Goal: Task Accomplishment & Management: Manage account settings

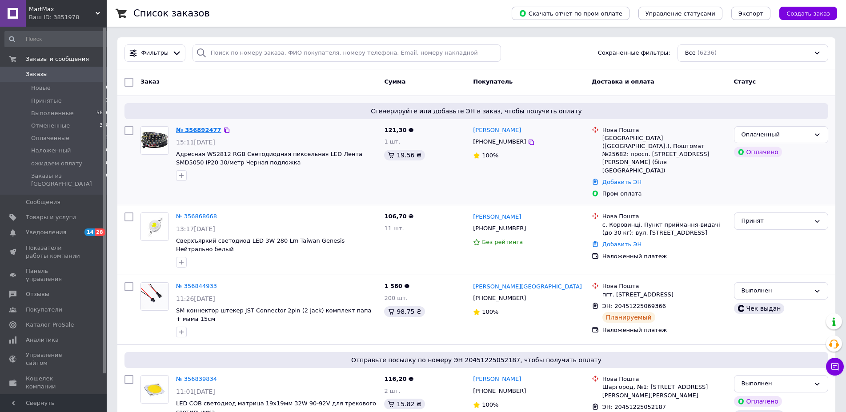
click at [186, 128] on link "№ 356892477" at bounding box center [198, 130] width 45 height 7
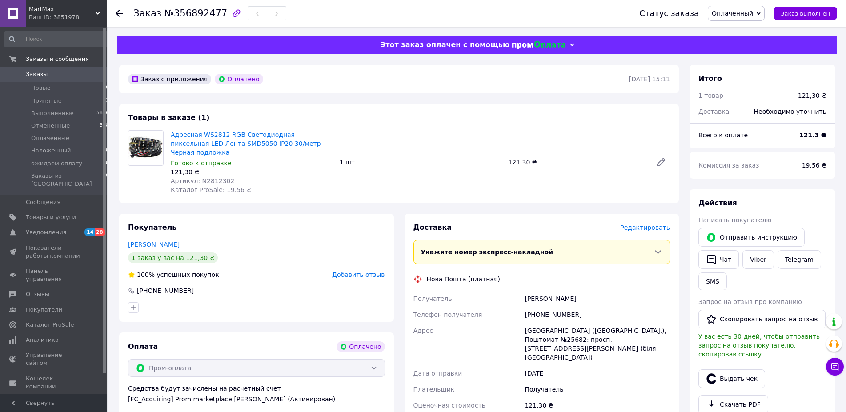
click at [660, 224] on span "Редактировать" at bounding box center [645, 227] width 50 height 7
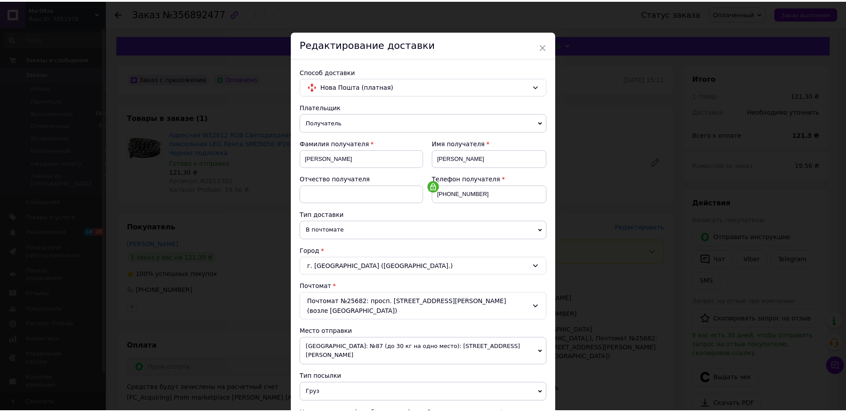
scroll to position [178, 0]
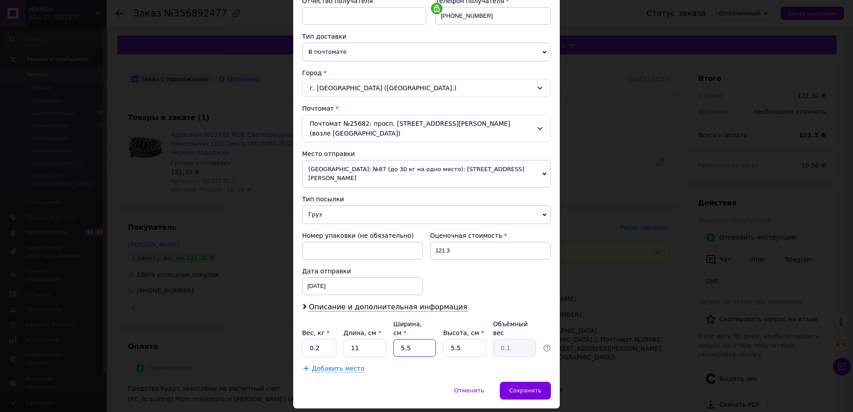
drag, startPoint x: 407, startPoint y: 320, endPoint x: 364, endPoint y: 320, distance: 43.1
click at [393, 339] on input "5.5" at bounding box center [414, 348] width 43 height 18
type input "8"
type input "0.12"
type input "8"
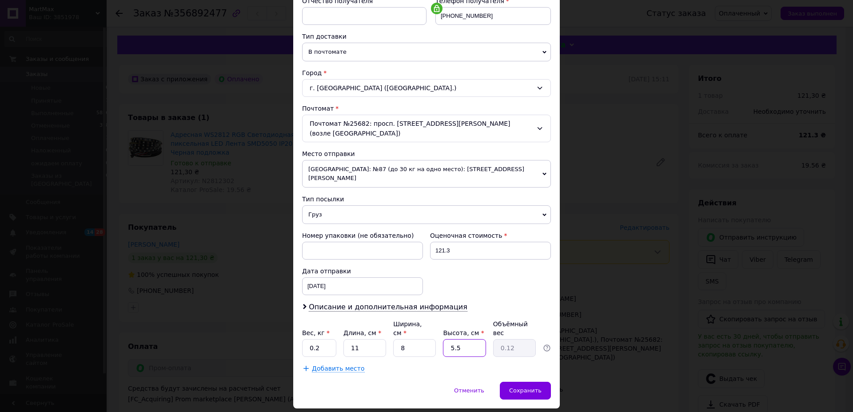
drag, startPoint x: 460, startPoint y: 321, endPoint x: 421, endPoint y: 315, distance: 39.5
click at [443, 339] on input "5.5" at bounding box center [464, 348] width 43 height 18
type input "67"
type input "1.47"
type input "6"
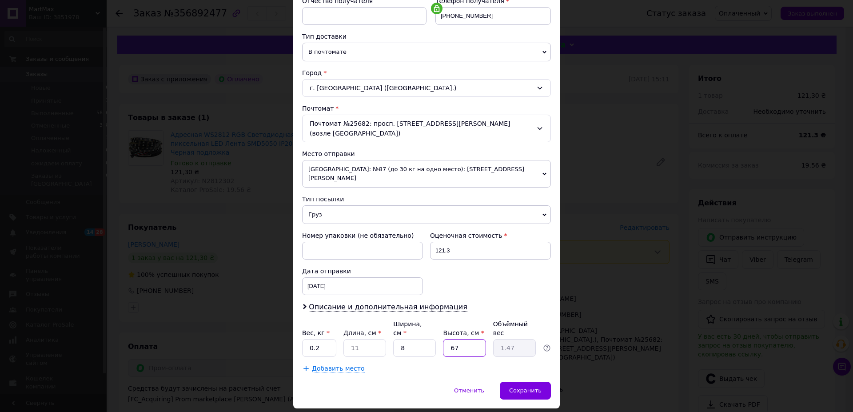
type input "0.13"
type input "6"
click at [510, 382] on div "Сохранить" at bounding box center [525, 391] width 51 height 18
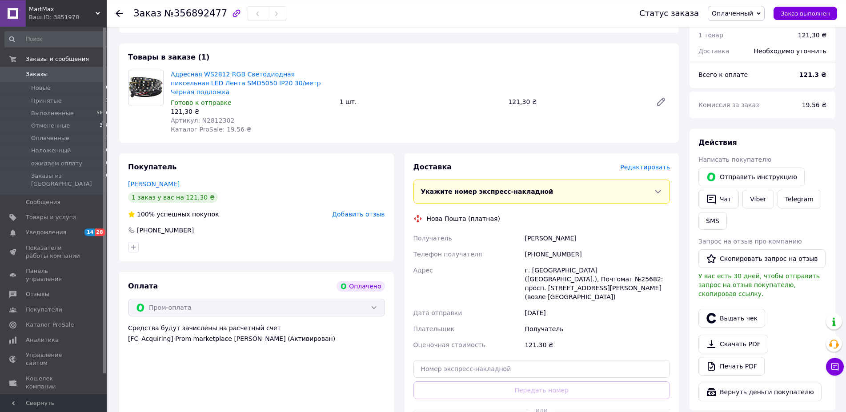
scroll to position [91, 0]
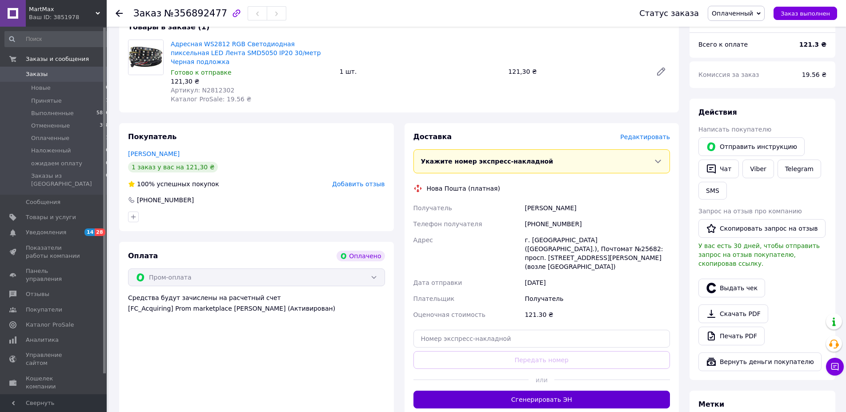
click at [542, 391] on button "Сгенерировать ЭН" at bounding box center [541, 400] width 257 height 18
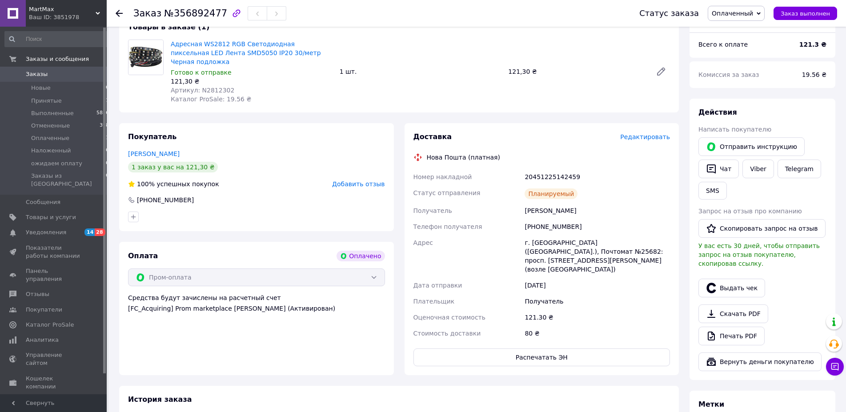
click at [567, 169] on div "20451225142459" at bounding box center [597, 177] width 149 height 16
copy div "20451225142459"
click at [757, 173] on link "Viber" at bounding box center [757, 169] width 31 height 19
click at [747, 15] on span "Оплаченный" at bounding box center [731, 13] width 41 height 7
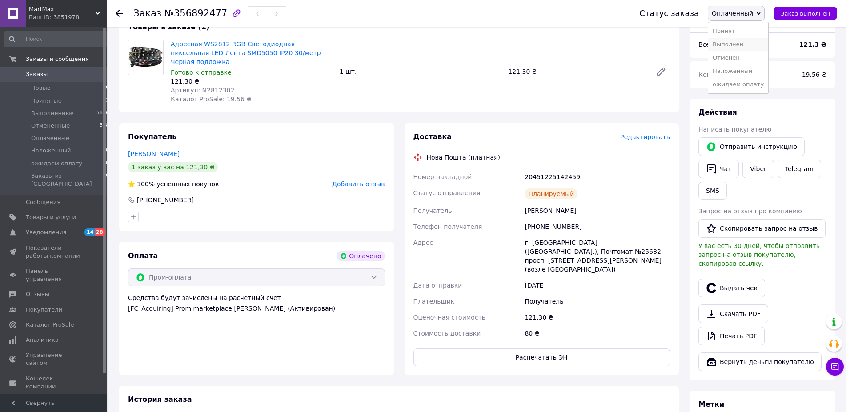
click at [745, 48] on li "Выполнен" at bounding box center [738, 44] width 60 height 13
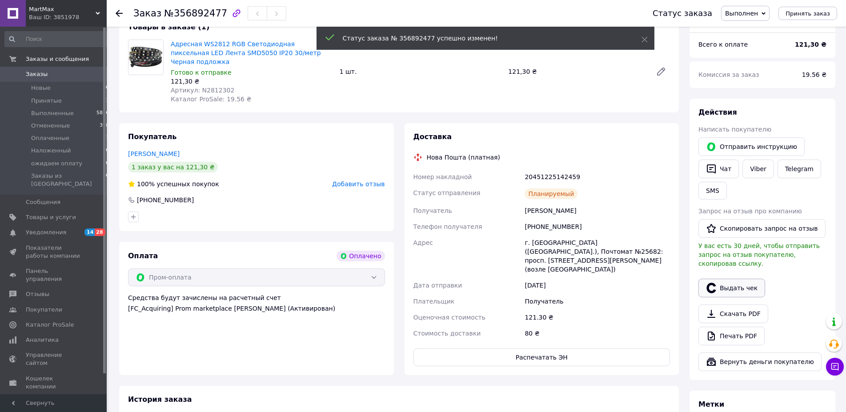
click at [727, 281] on button "Выдать чек" at bounding box center [731, 288] width 67 height 19
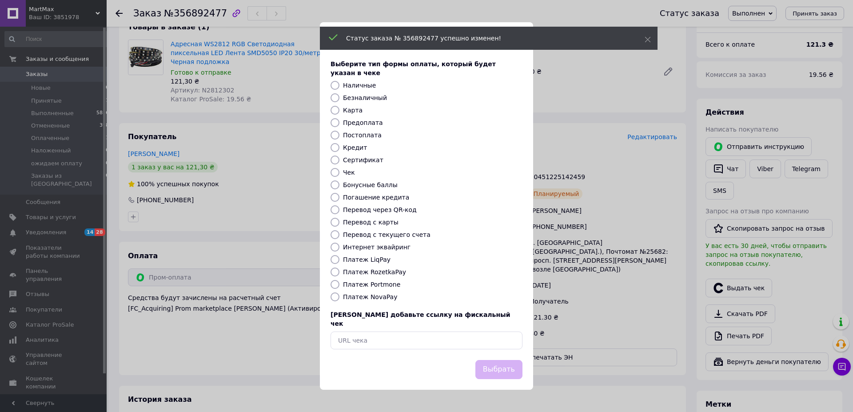
click at [334, 107] on input "Карта" at bounding box center [335, 110] width 9 height 9
radio input "true"
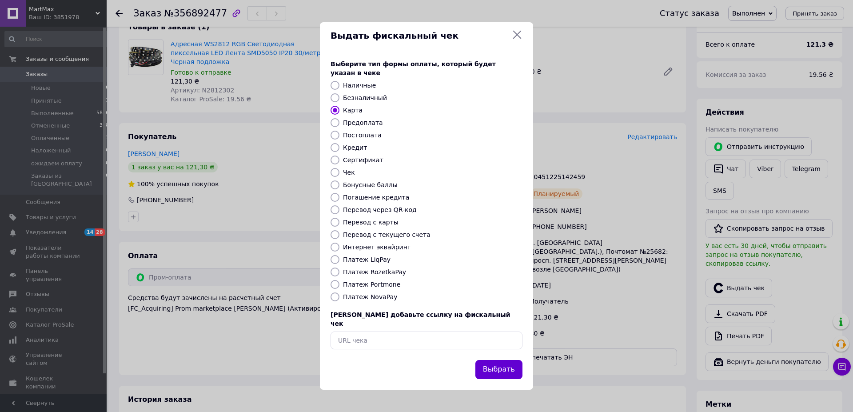
click at [515, 367] on button "Выбрать" at bounding box center [498, 369] width 47 height 19
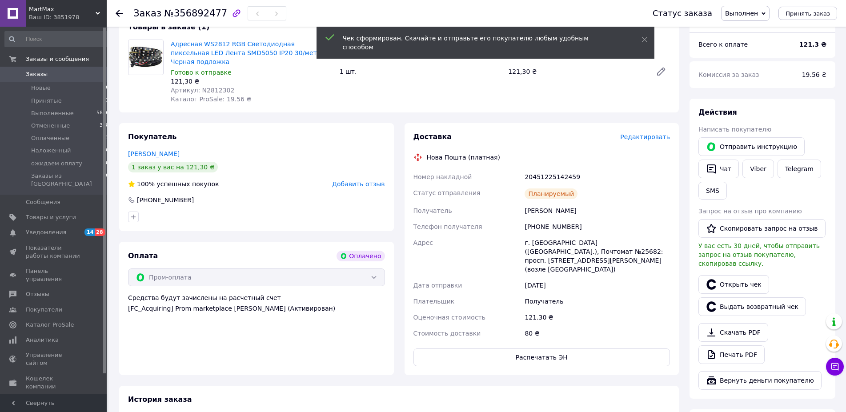
click at [52, 75] on span "Заказы" at bounding box center [54, 74] width 56 height 8
